Goal: Task Accomplishment & Management: Manage account settings

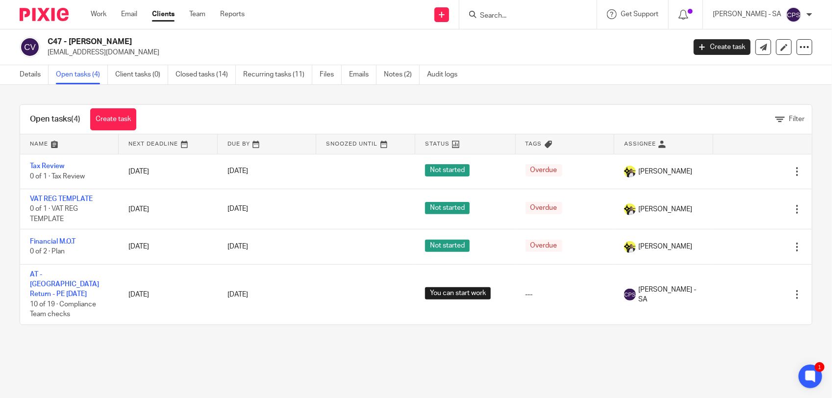
click at [504, 16] on input "Search" at bounding box center [523, 16] width 88 height 9
paste input "Santigie"
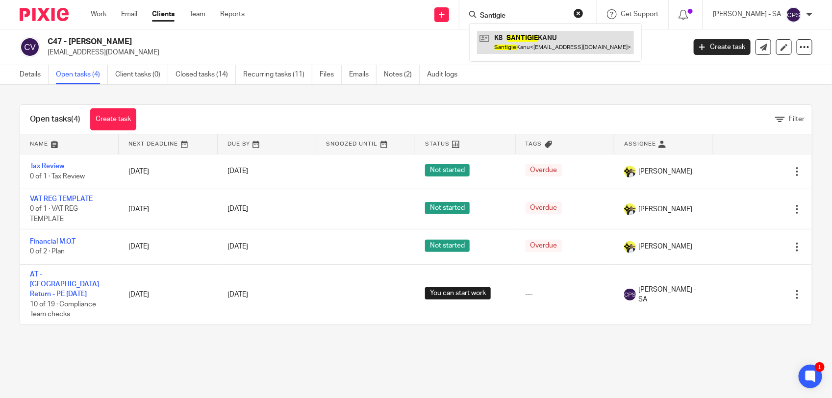
type input "Santigie"
click at [543, 43] on link at bounding box center [555, 42] width 157 height 23
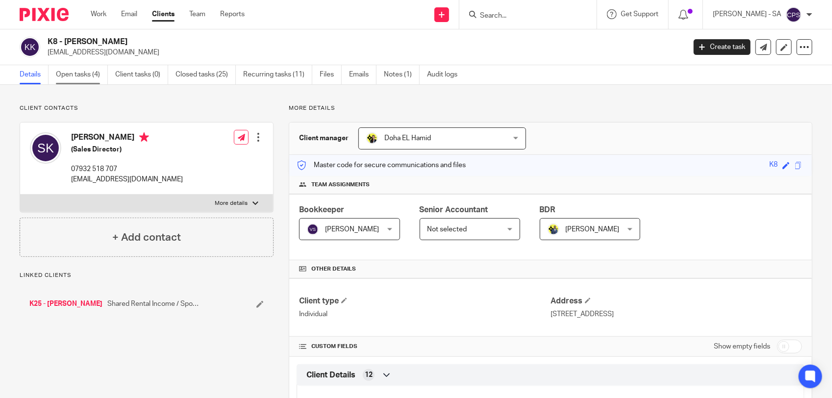
click at [75, 76] on link "Open tasks (4)" at bounding box center [82, 74] width 52 height 19
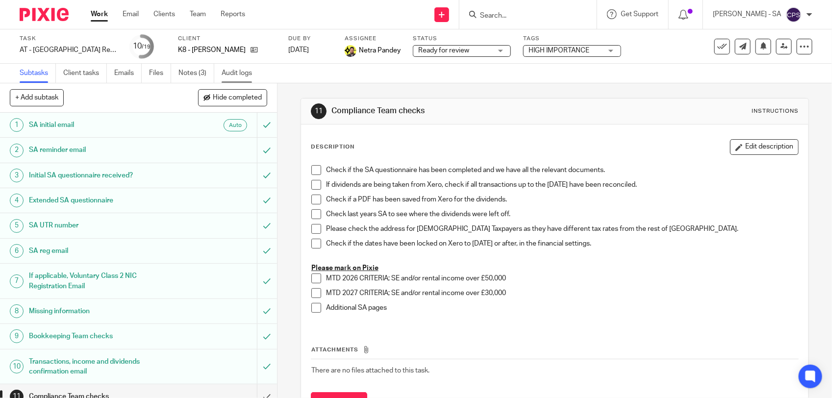
click at [241, 77] on link "Audit logs" at bounding box center [241, 73] width 38 height 19
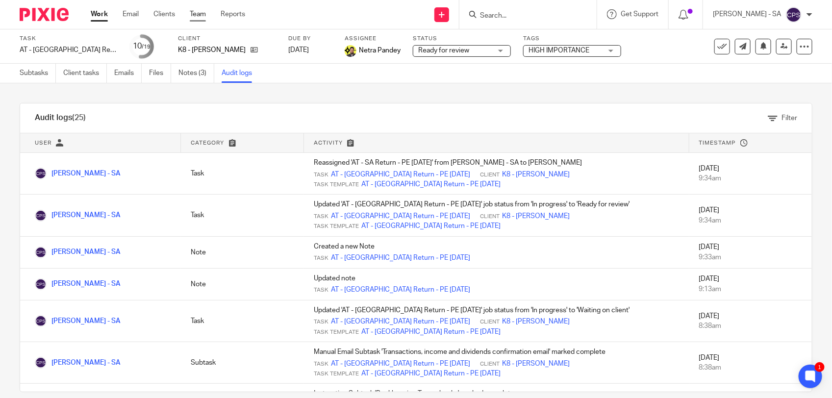
click at [192, 16] on link "Team" at bounding box center [198, 14] width 16 height 10
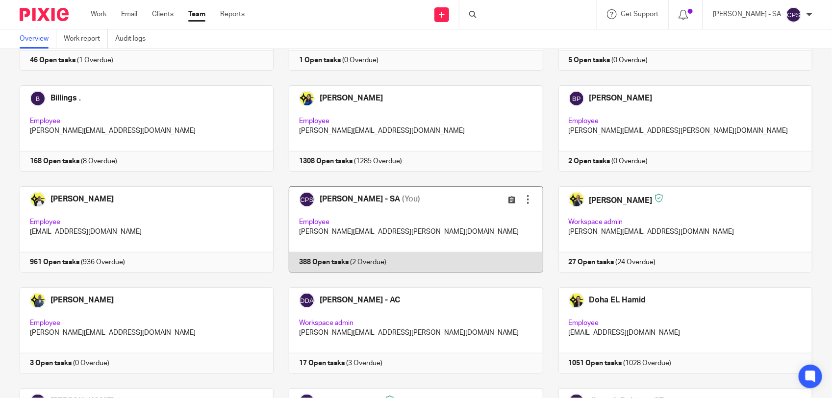
scroll to position [123, 0]
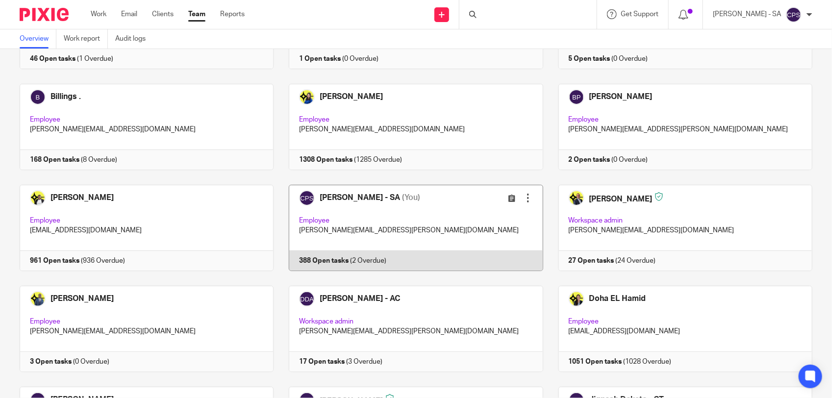
click at [452, 220] on link at bounding box center [408, 228] width 269 height 86
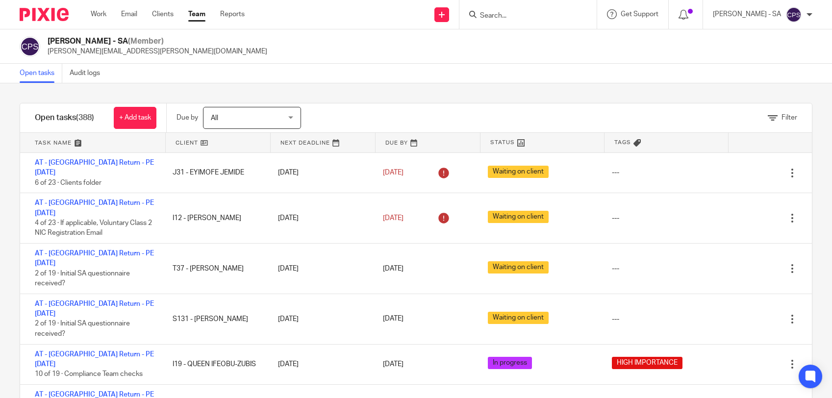
click at [768, 117] on link "Filter" at bounding box center [782, 117] width 29 height 7
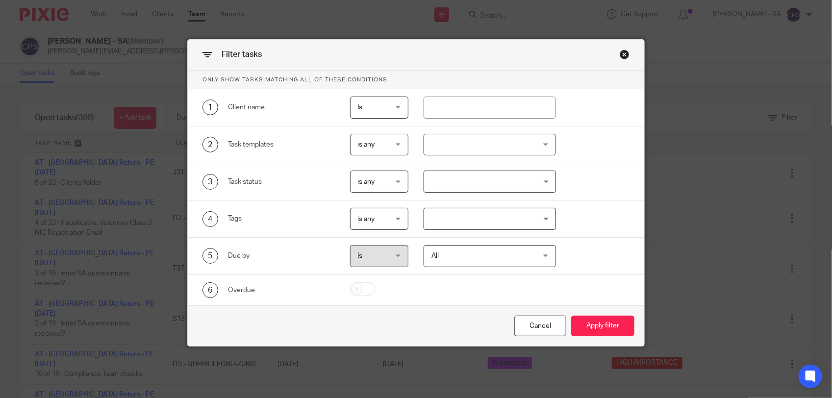
click at [462, 219] on input "Search for option" at bounding box center [487, 218] width 125 height 17
click at [460, 246] on li "HIGH IMPORTANCE" at bounding box center [489, 239] width 131 height 14
click at [592, 329] on button "Apply filter" at bounding box center [602, 326] width 63 height 21
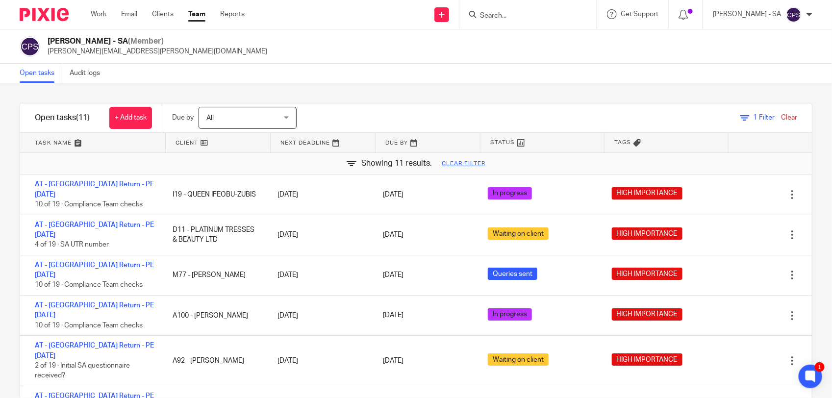
click at [444, 162] on link "Clear filter" at bounding box center [464, 164] width 44 height 8
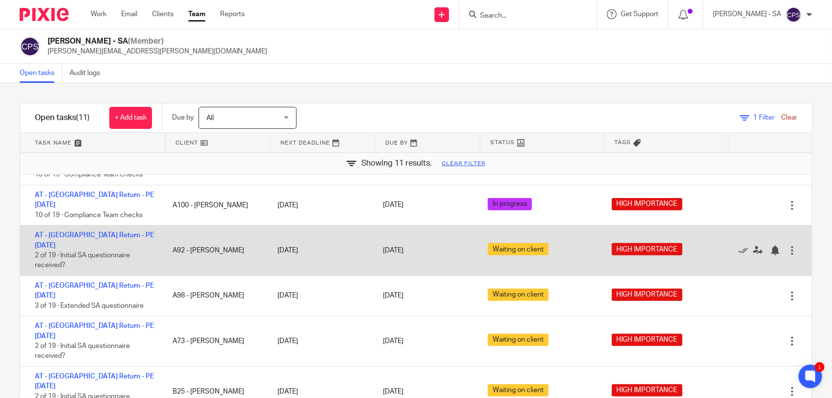
scroll to position [133, 0]
